Goal: Information Seeking & Learning: Learn about a topic

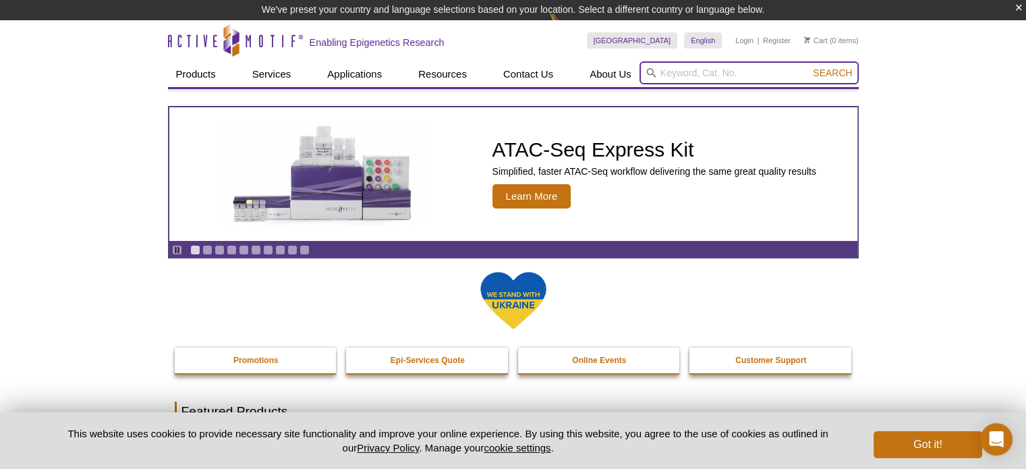
click at [694, 72] on input "search" at bounding box center [749, 72] width 219 height 23
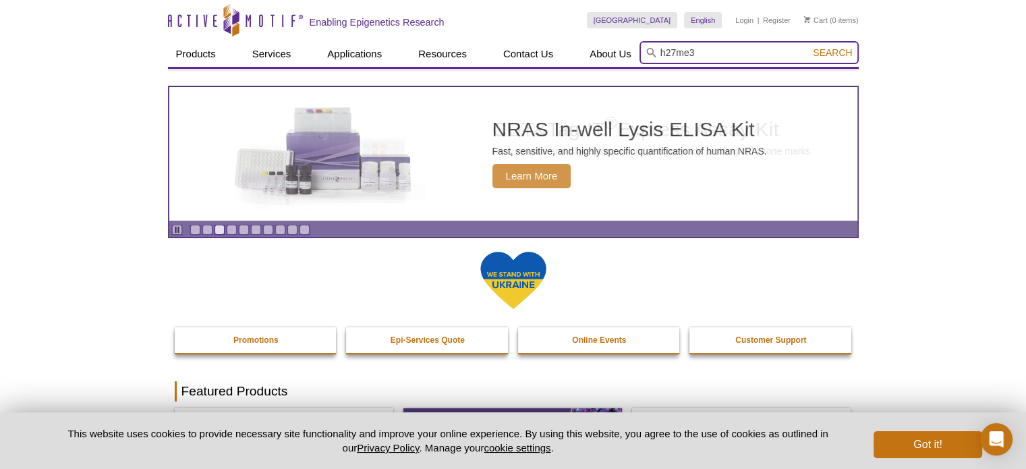
type input "h27me3"
click at [809, 47] on button "Search" at bounding box center [832, 53] width 47 height 12
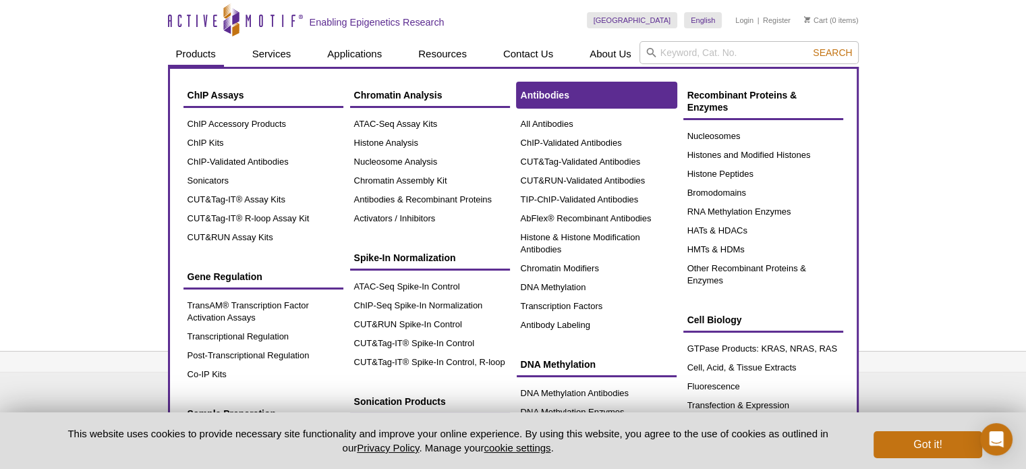
click at [540, 99] on span "Antibodies" at bounding box center [545, 95] width 49 height 11
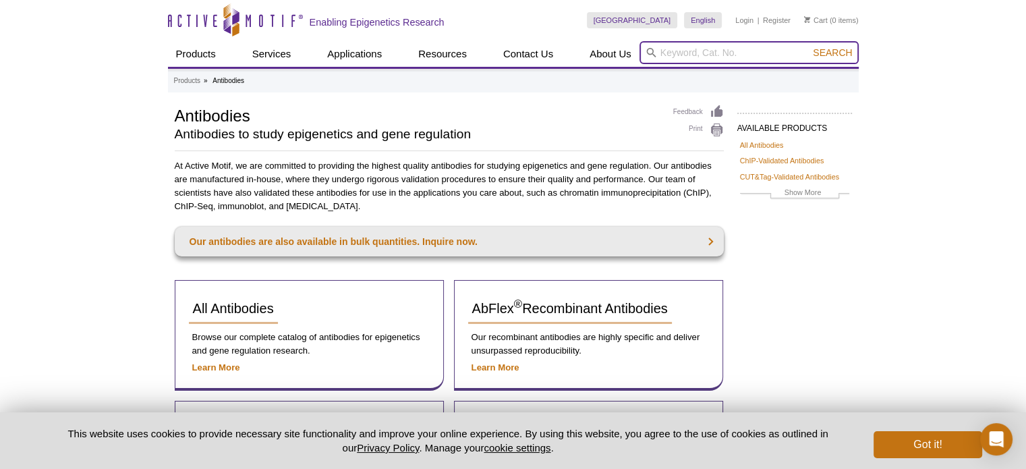
drag, startPoint x: 694, startPoint y: 53, endPoint x: 687, endPoint y: 59, distance: 8.6
click at [694, 53] on input "search" at bounding box center [749, 52] width 219 height 23
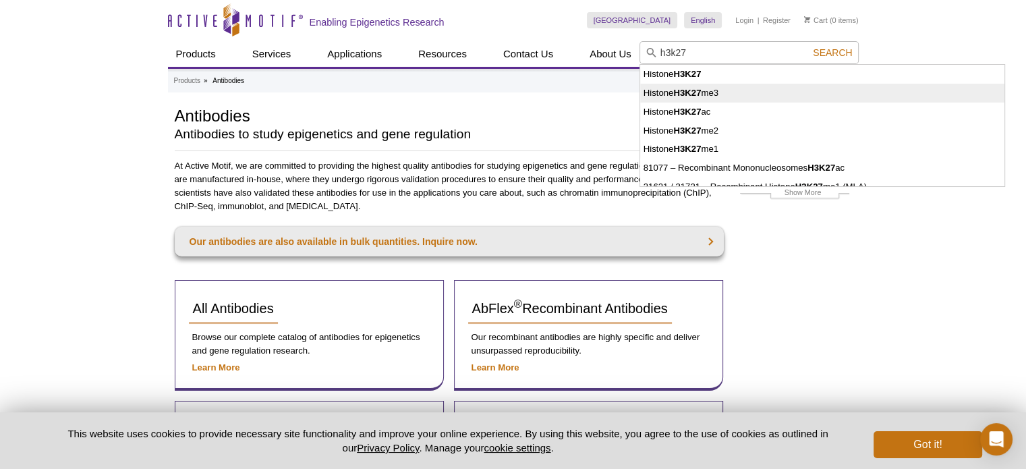
click at [701, 91] on strong "H3K27" at bounding box center [688, 93] width 28 height 10
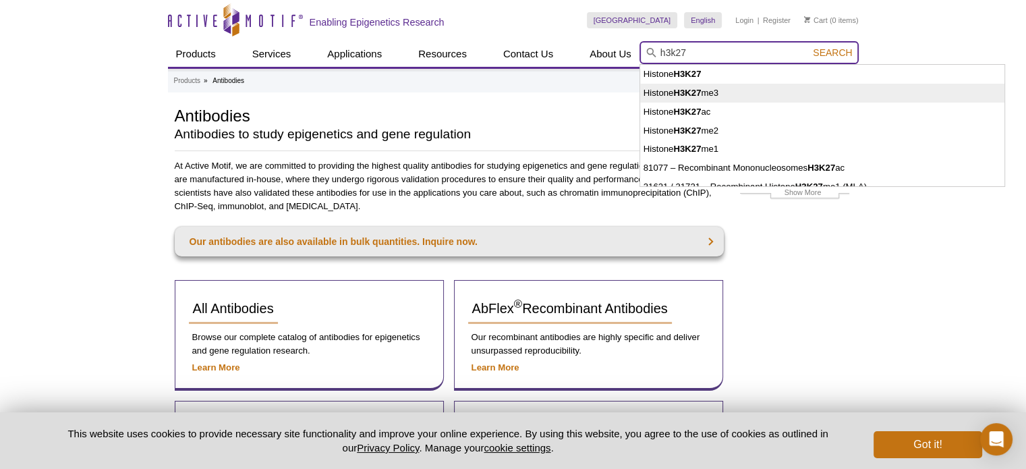
type input "Histone H3K27me3"
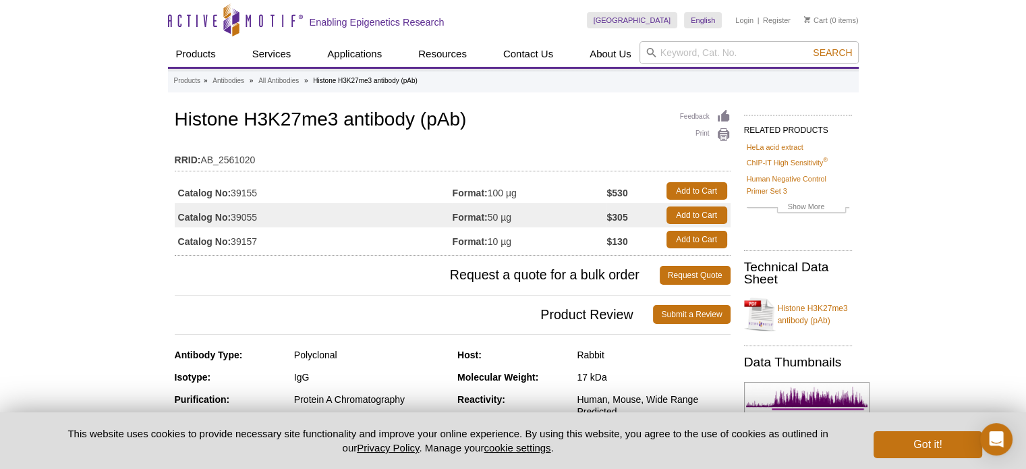
click at [335, 187] on td "Catalog No: 39155" at bounding box center [314, 191] width 278 height 24
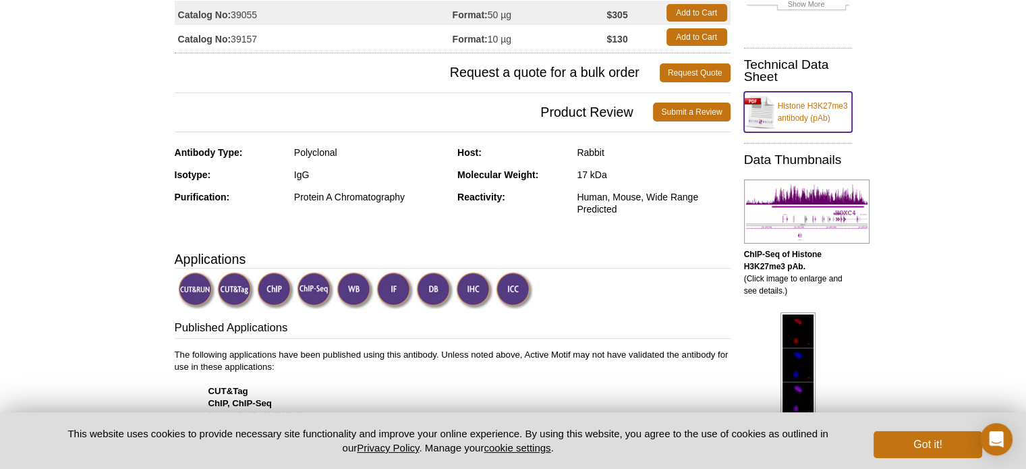
click at [790, 113] on link "Histone H3K27me3 antibody (pAb)" at bounding box center [798, 112] width 108 height 40
